Goal: Information Seeking & Learning: Learn about a topic

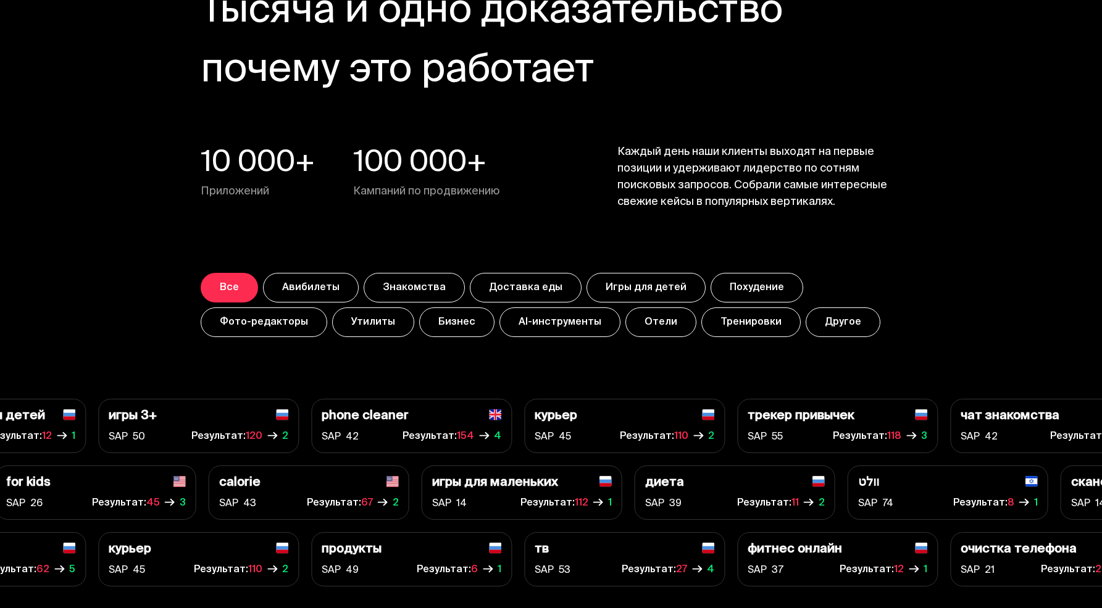
scroll to position [4199, 0]
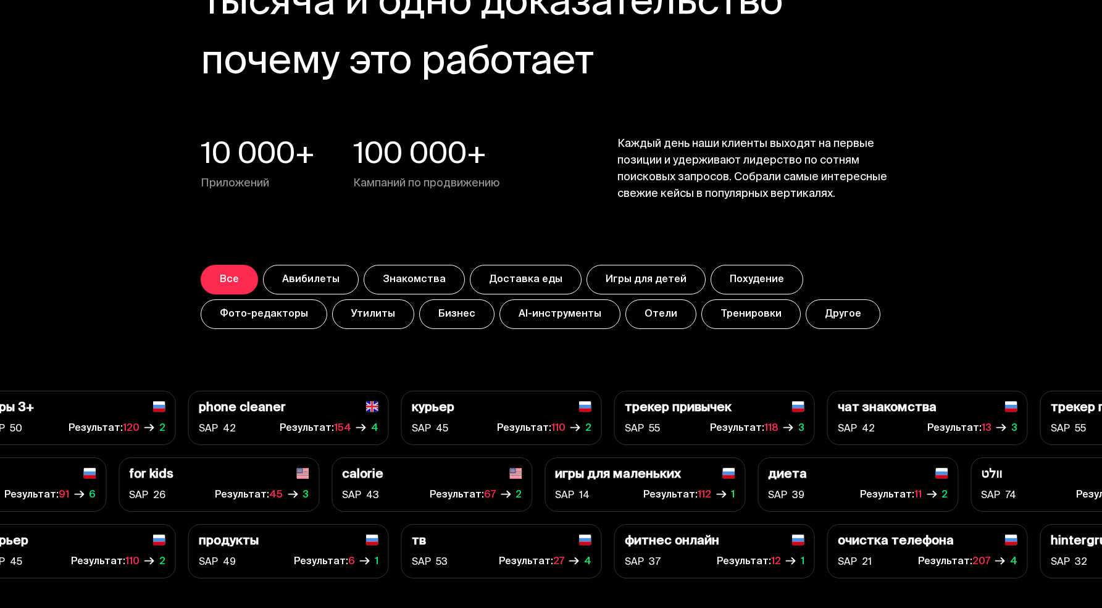
click at [386, 310] on button "Утилиты" at bounding box center [373, 314] width 82 height 30
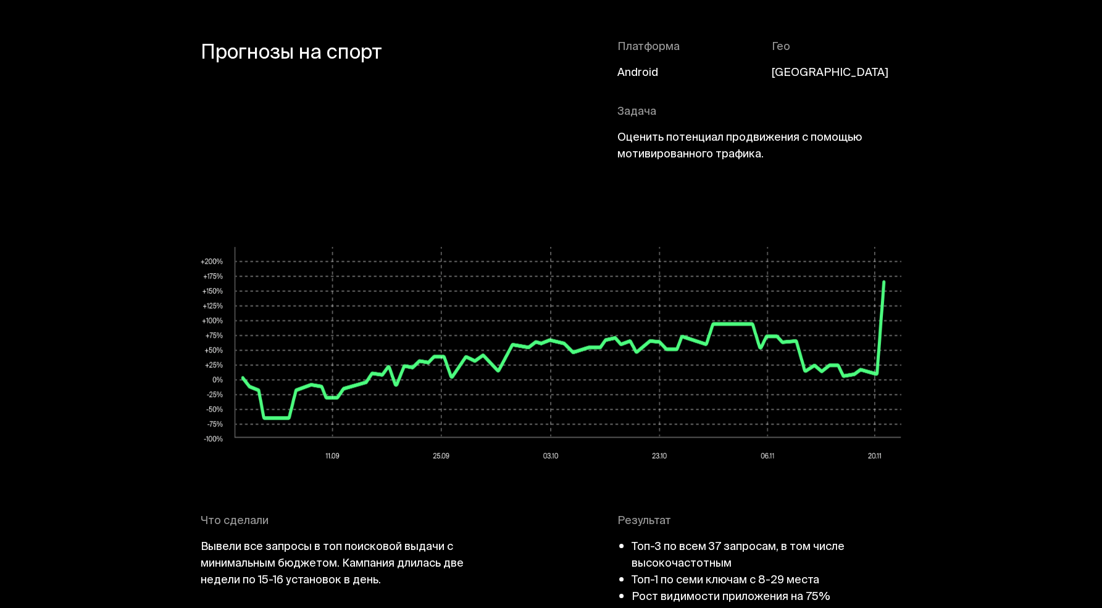
scroll to position [5427, 0]
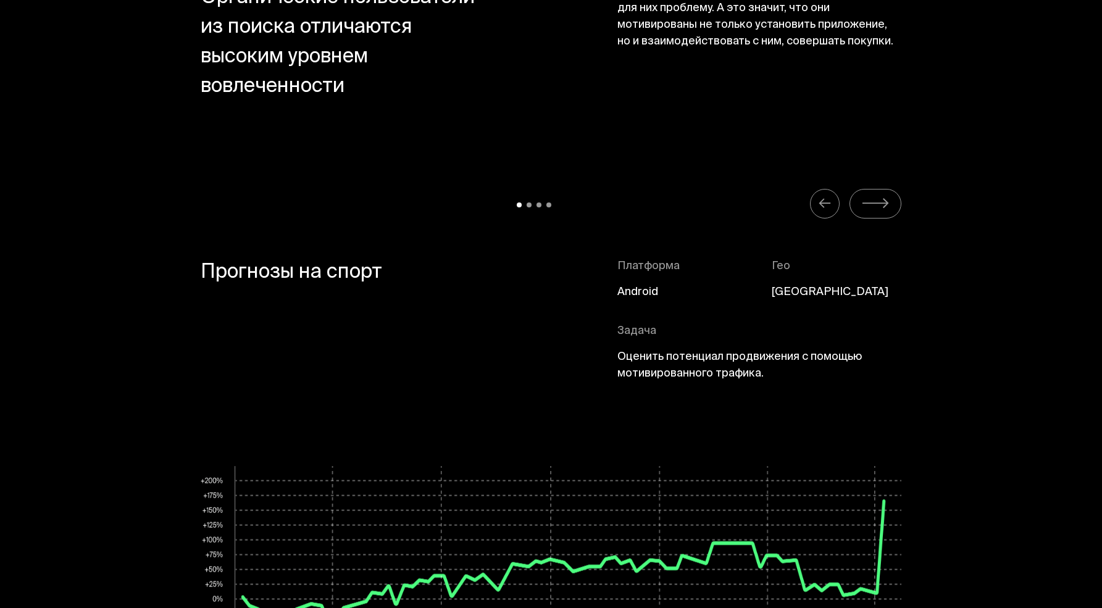
click at [870, 201] on icon "Carousel Navigation" at bounding box center [875, 203] width 28 height 15
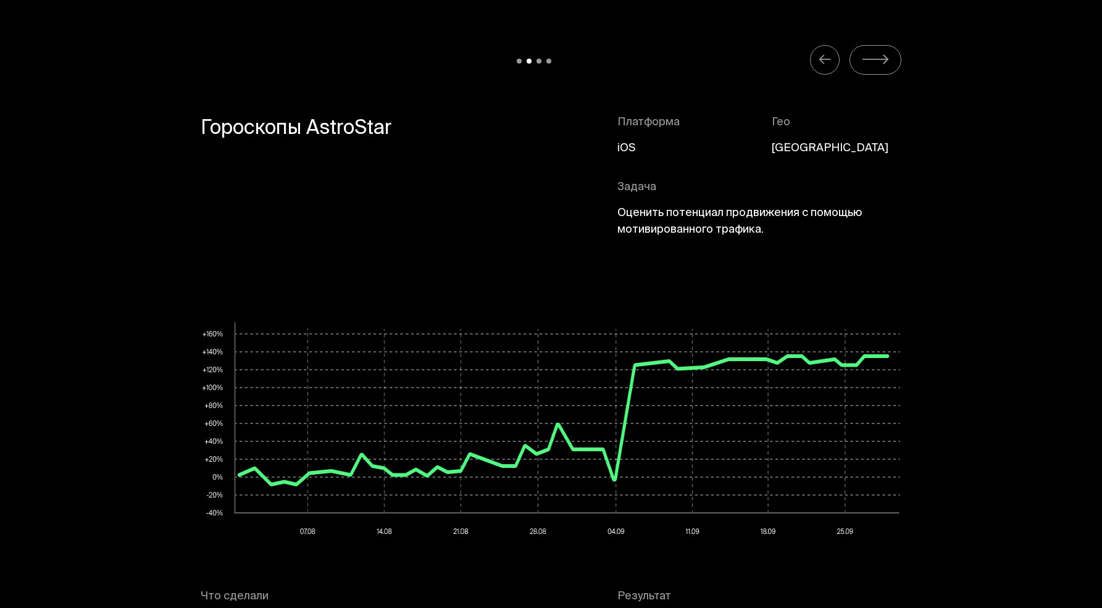
scroll to position [5382, 0]
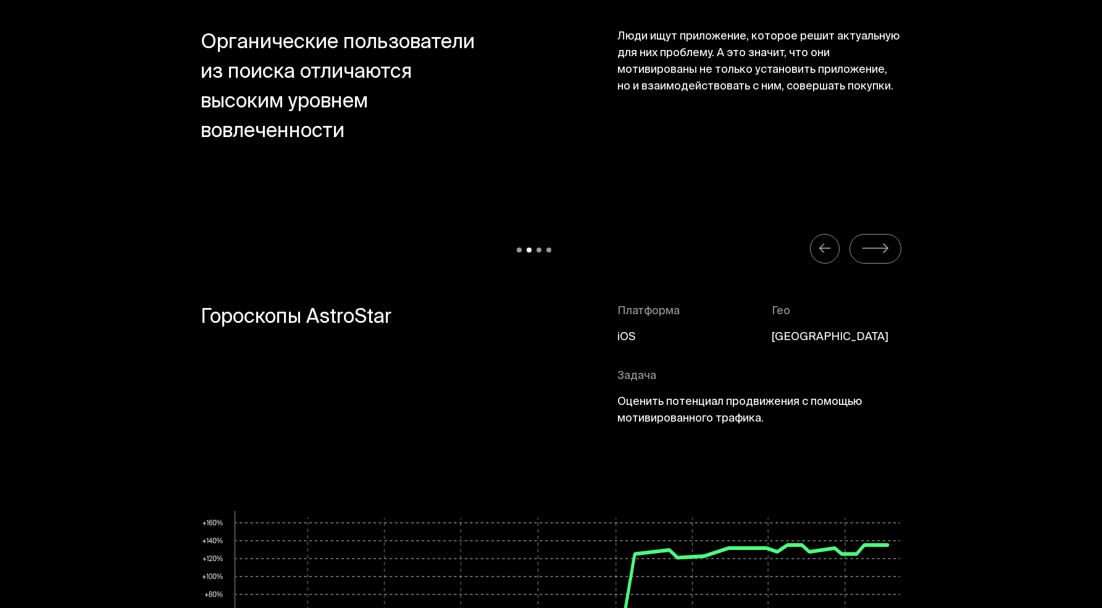
click at [855, 236] on button "Carousel Navigation" at bounding box center [875, 249] width 52 height 30
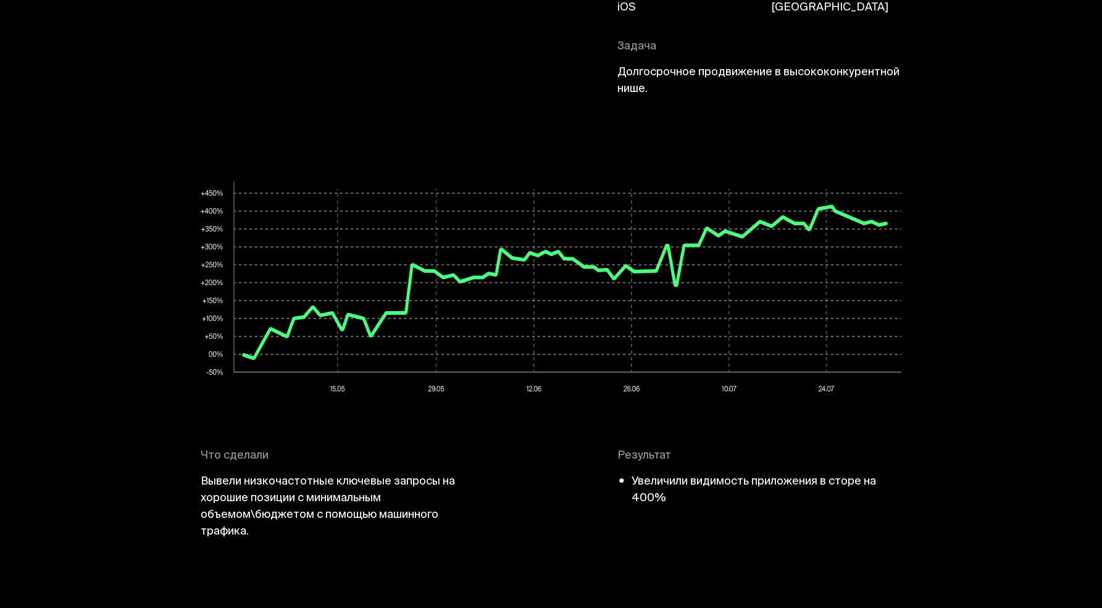
scroll to position [5721, 0]
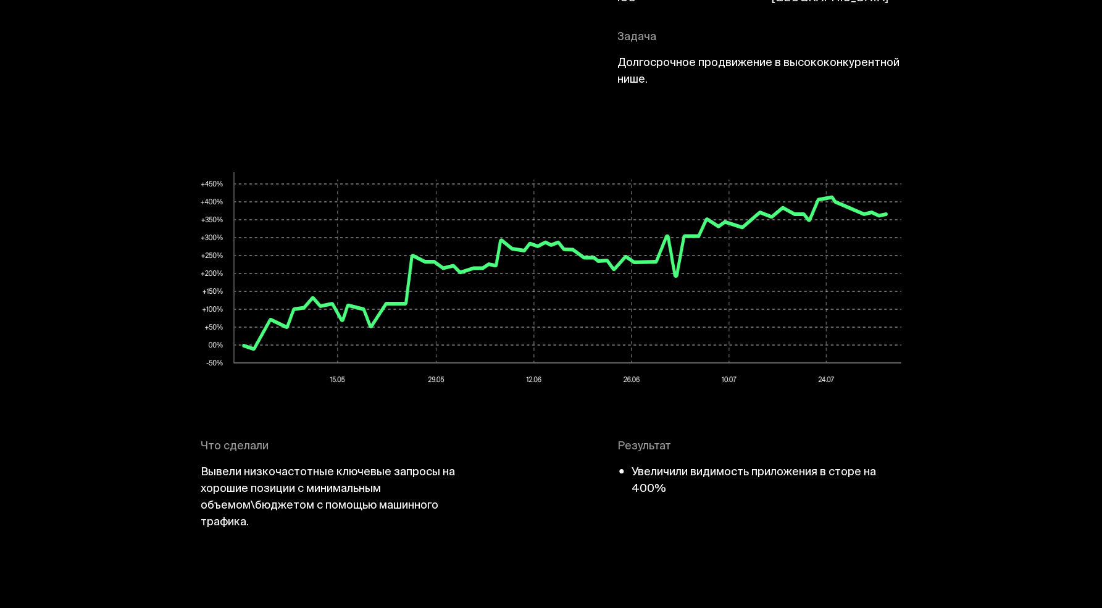
click at [233, 474] on span "Вывели низкочастотные ключевые запросы на хорошие позиции с минимальным объемом…" at bounding box center [343, 498] width 284 height 67
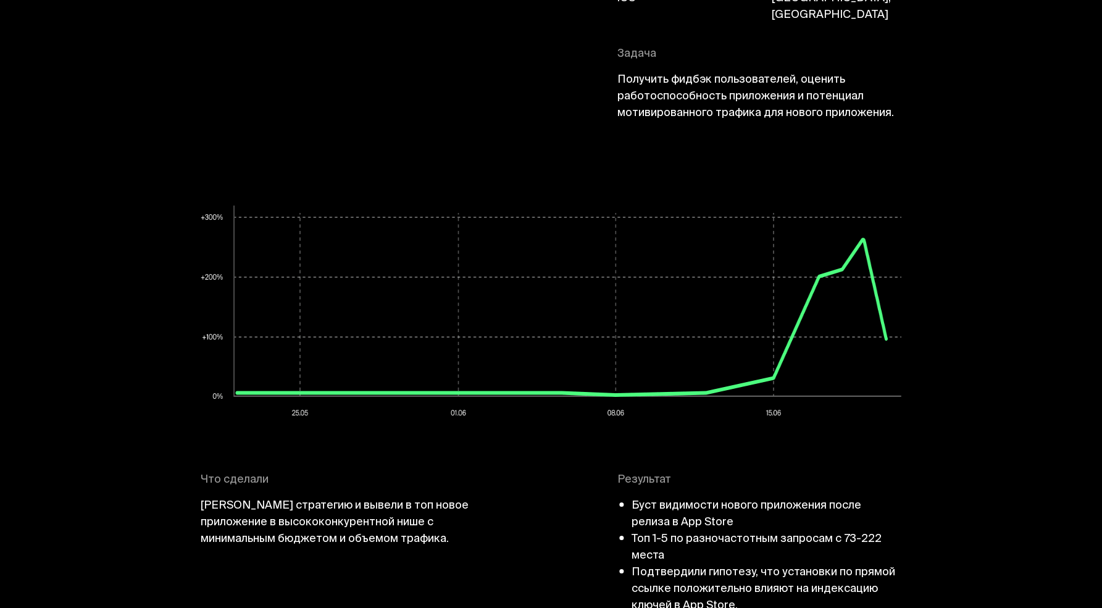
click at [201, 474] on li "Увеличили видимость приложения в сторе на 400%" at bounding box center [66, 481] width 270 height 33
click at [232, 474] on span "Что сделали" at bounding box center [235, 480] width 68 height 16
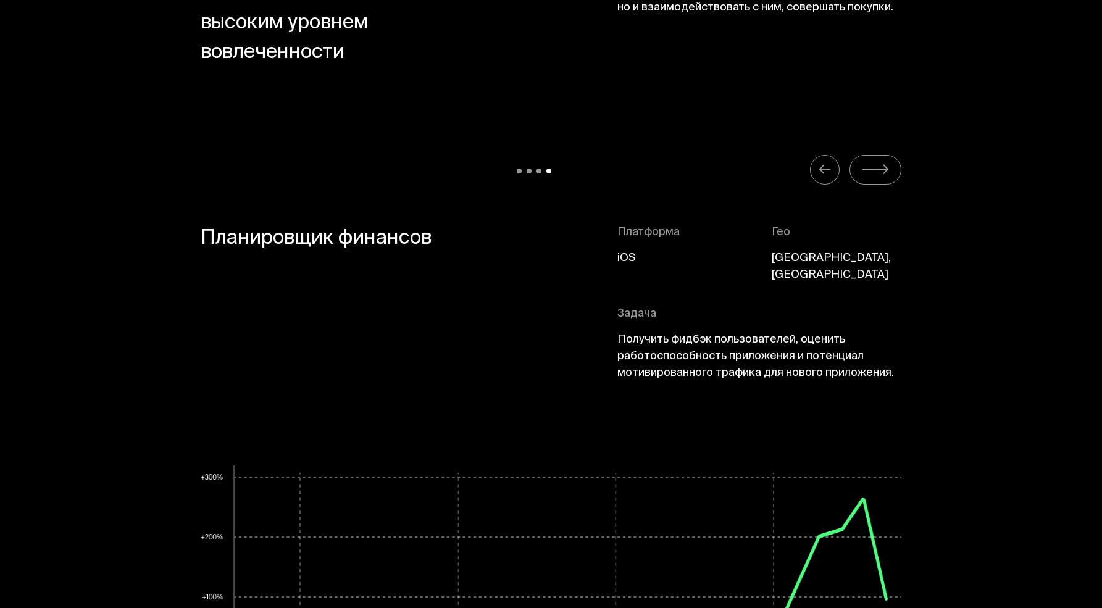
scroll to position [5462, 0]
click at [859, 163] on button "Carousel Navigation" at bounding box center [875, 169] width 52 height 30
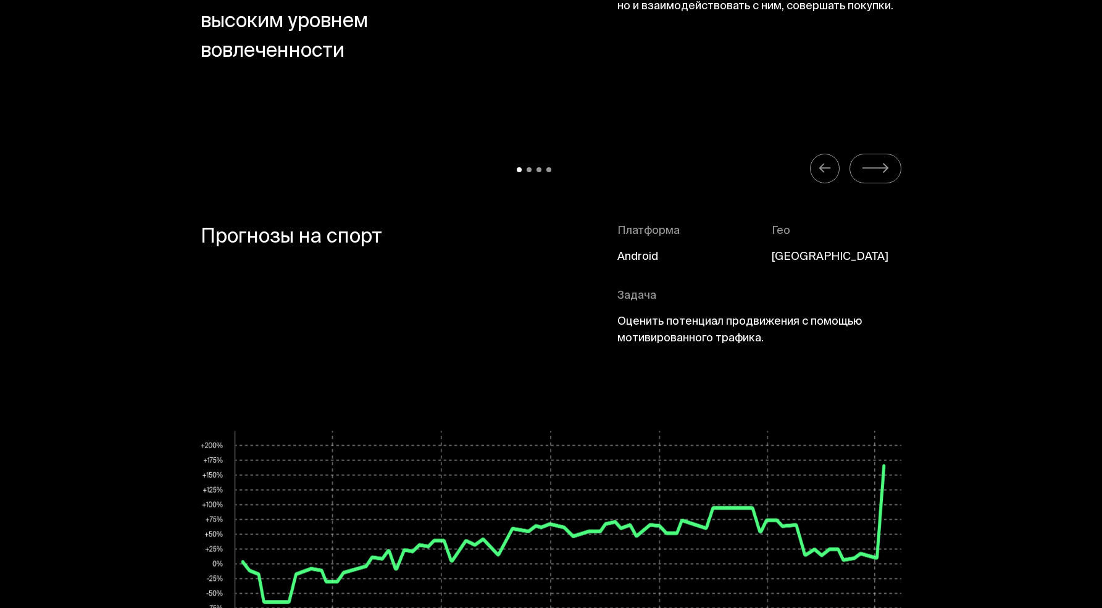
click at [858, 164] on button "Carousel Navigation" at bounding box center [875, 169] width 52 height 30
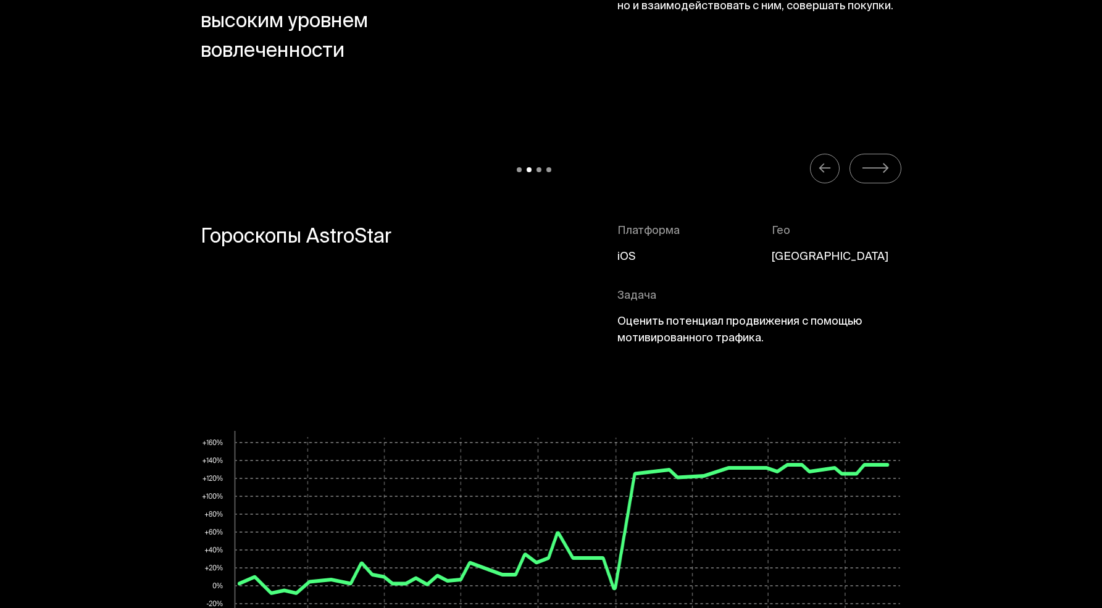
click at [856, 165] on button "Carousel Navigation" at bounding box center [875, 169] width 52 height 30
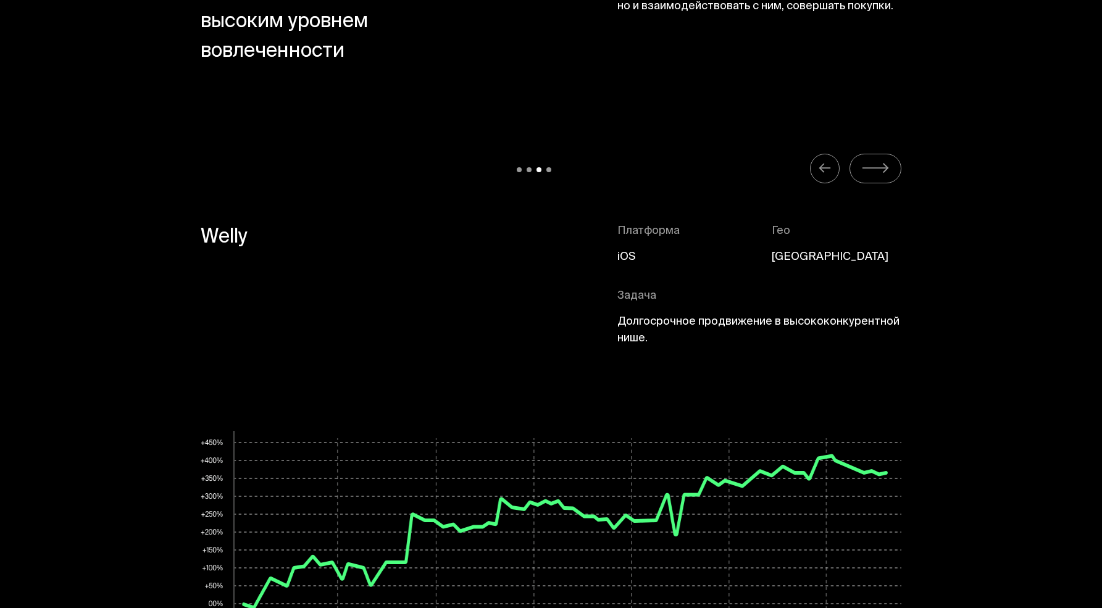
click at [855, 165] on button "Carousel Navigation" at bounding box center [875, 169] width 52 height 30
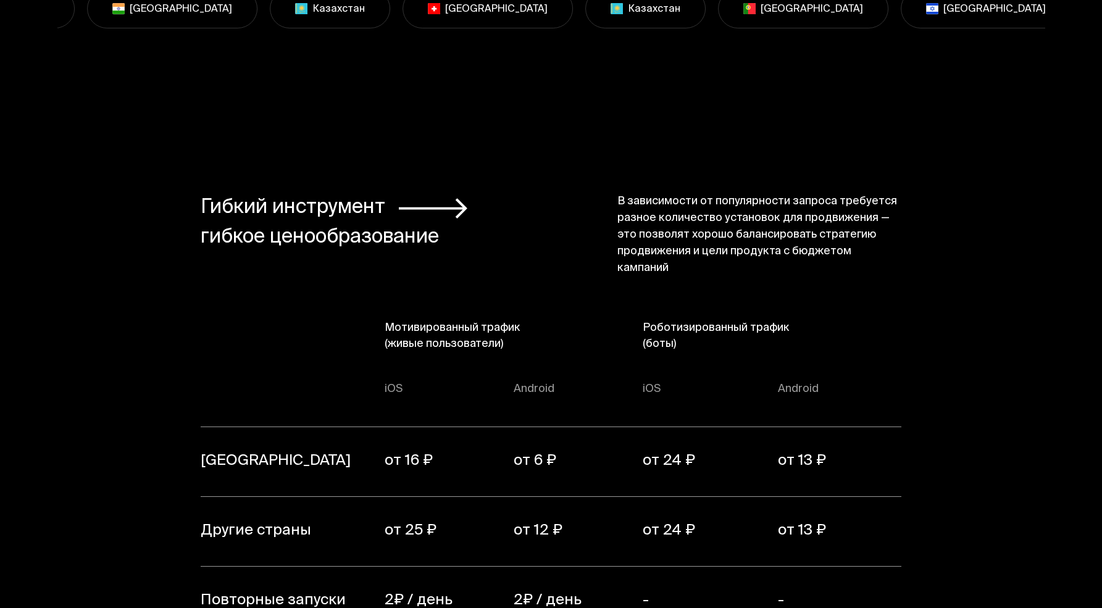
scroll to position [8619, 0]
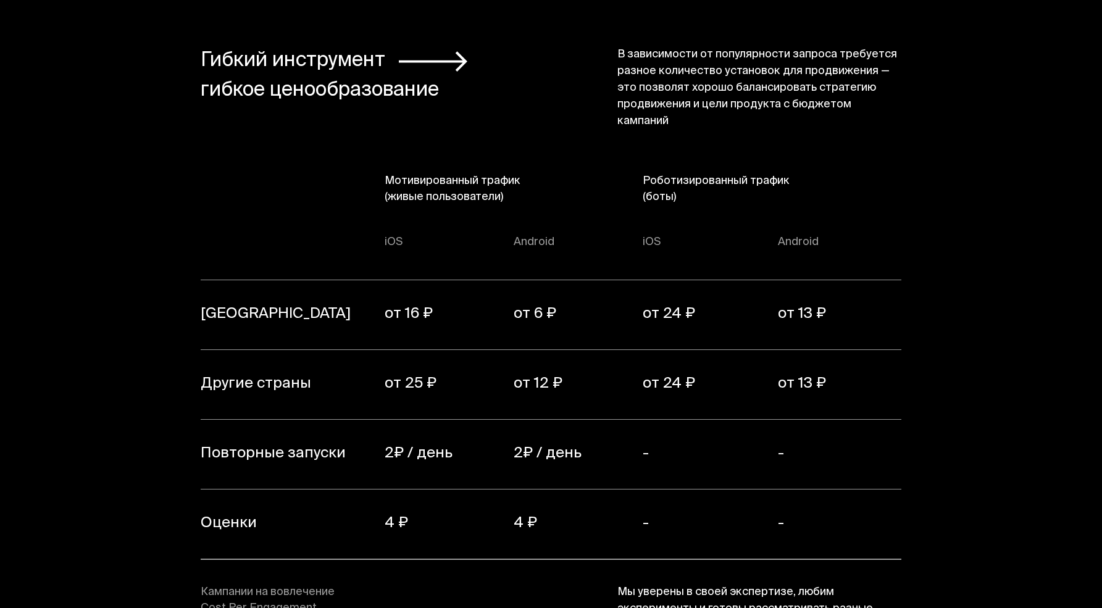
click at [433, 179] on th "Мотивированный трафик (живые пользователи)" at bounding box center [513, 201] width 259 height 57
click at [434, 175] on th "Мотивированный трафик (живые пользователи)" at bounding box center [513, 201] width 259 height 57
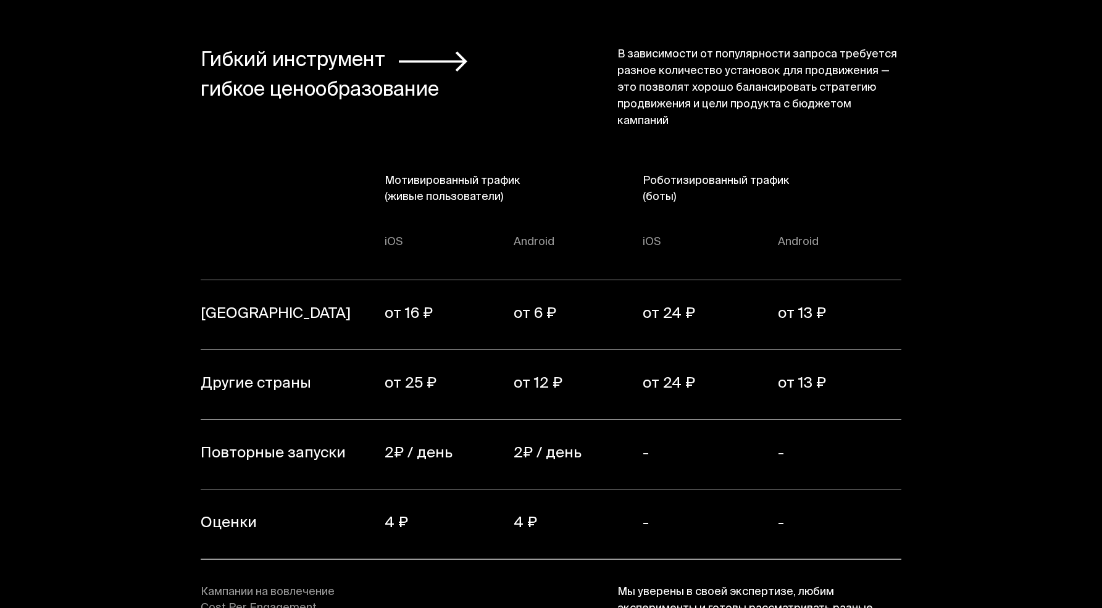
click at [438, 173] on th "Мотивированный трафик (живые пользователи)" at bounding box center [513, 201] width 259 height 57
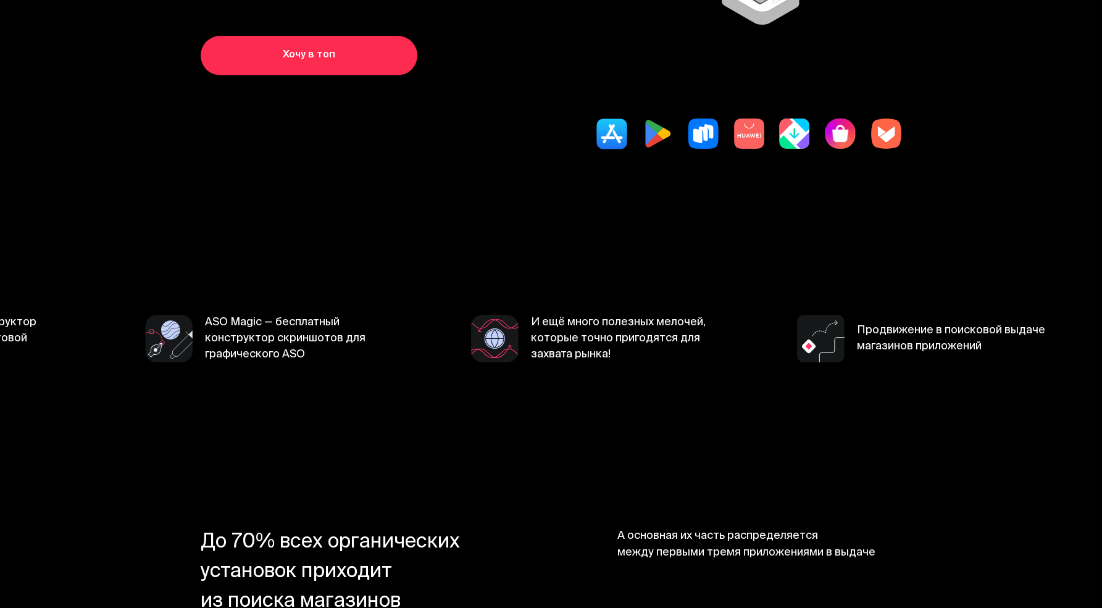
scroll to position [0, 0]
